Goal: Navigation & Orientation: Find specific page/section

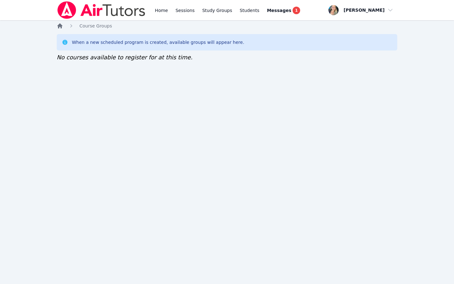
click at [57, 24] on icon "Breadcrumb" at bounding box center [60, 26] width 6 height 6
